Goal: Information Seeking & Learning: Learn about a topic

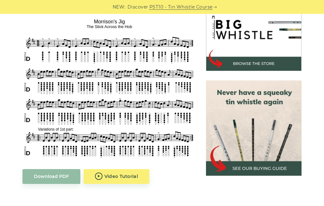
scroll to position [205, 0]
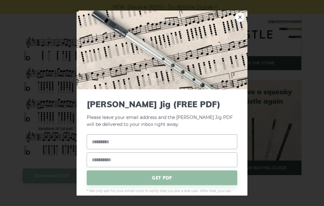
click at [239, 12] on link "×" at bounding box center [239, 16] width 9 height 9
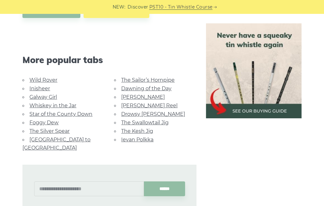
scroll to position [361, 0]
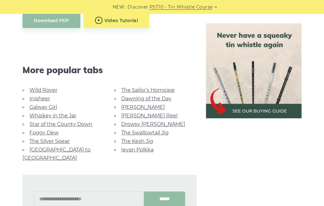
click at [165, 134] on link "The Swallowtail Jig" at bounding box center [144, 133] width 47 height 6
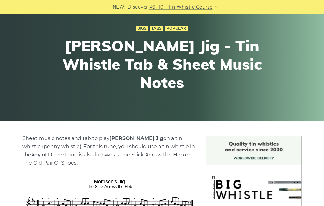
scroll to position [0, 0]
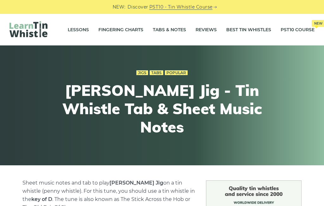
click at [170, 30] on link "Tabs & Notes" at bounding box center [169, 30] width 33 height 16
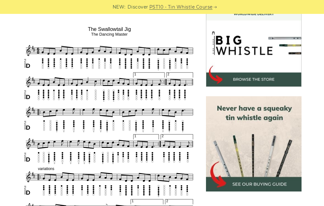
scroll to position [190, 0]
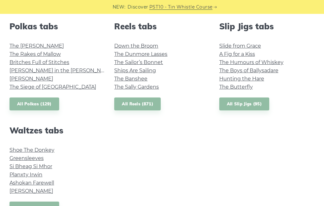
scroll to position [465, 0]
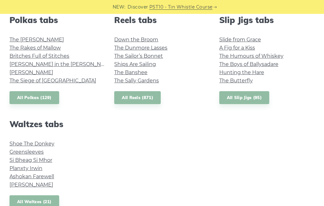
click at [279, 53] on link "The Humours of Whiskey" at bounding box center [251, 56] width 64 height 6
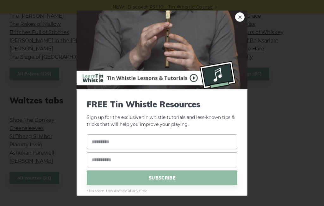
click at [239, 14] on link "×" at bounding box center [239, 16] width 9 height 9
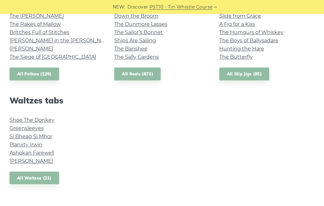
click at [21, 134] on link "Si­ Bheag Si­ Mhor" at bounding box center [30, 137] width 43 height 6
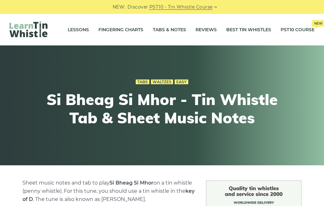
click at [166, 24] on link "Tabs & Notes" at bounding box center [169, 30] width 33 height 16
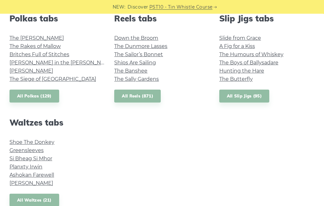
scroll to position [467, 0]
click at [24, 204] on link "All Waltzes (21)" at bounding box center [34, 200] width 50 height 13
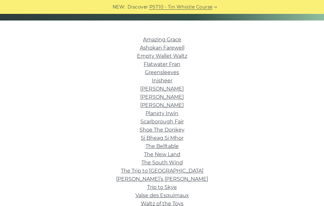
scroll to position [145, 0]
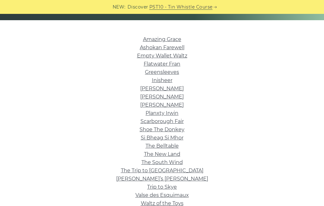
click at [161, 121] on link "Scarborough Fair" at bounding box center [161, 122] width 43 height 6
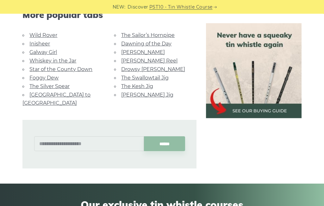
scroll to position [340, 0]
click at [147, 60] on link "[PERSON_NAME] Reel" at bounding box center [149, 61] width 56 height 6
